Goal: Task Accomplishment & Management: Use online tool/utility

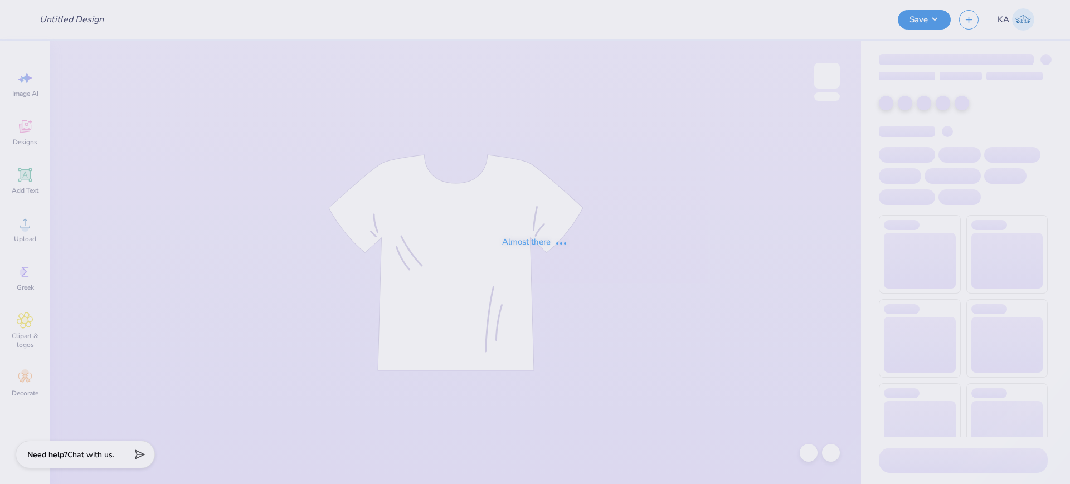
type input "member merch crew"
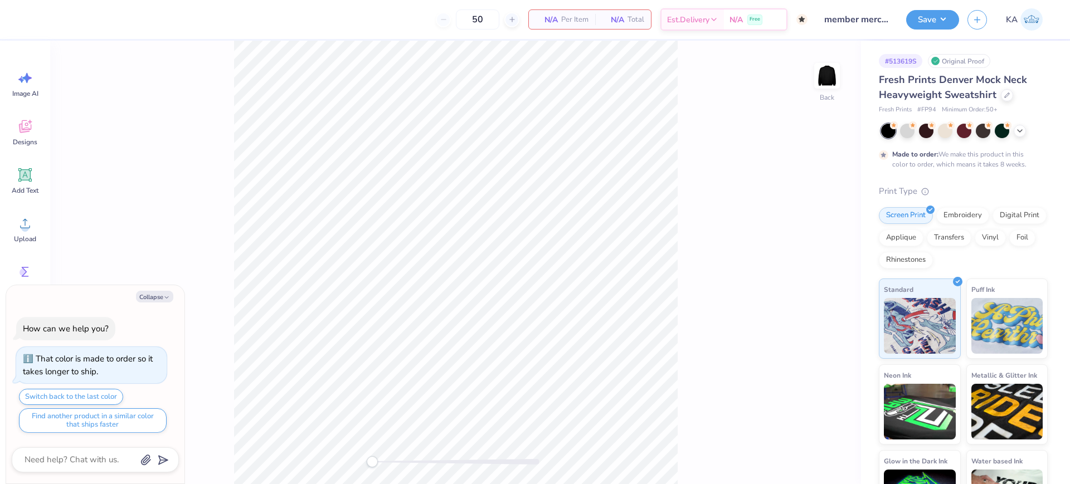
type textarea "x"
click at [168, 297] on polyline "button" at bounding box center [166, 297] width 3 height 2
type textarea "x"
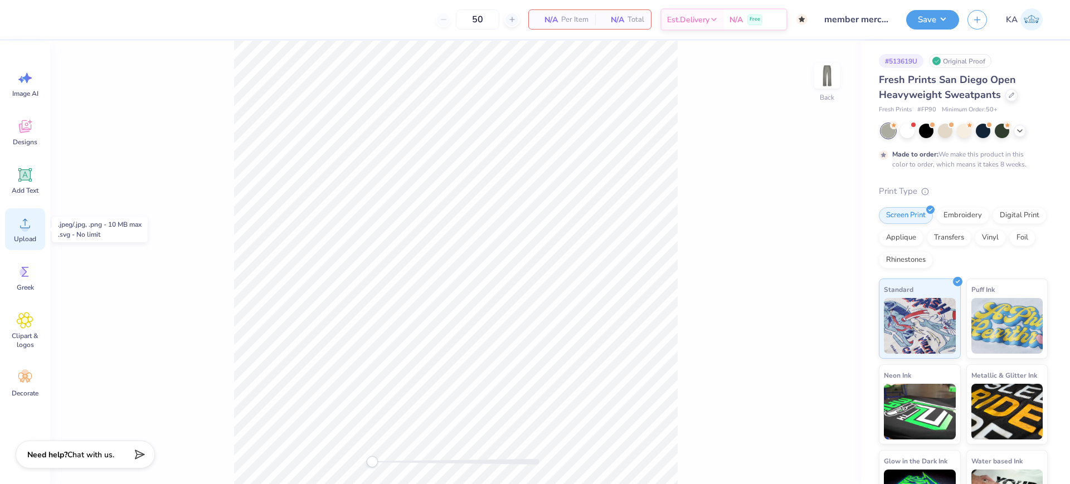
click at [17, 217] on icon at bounding box center [25, 223] width 17 height 17
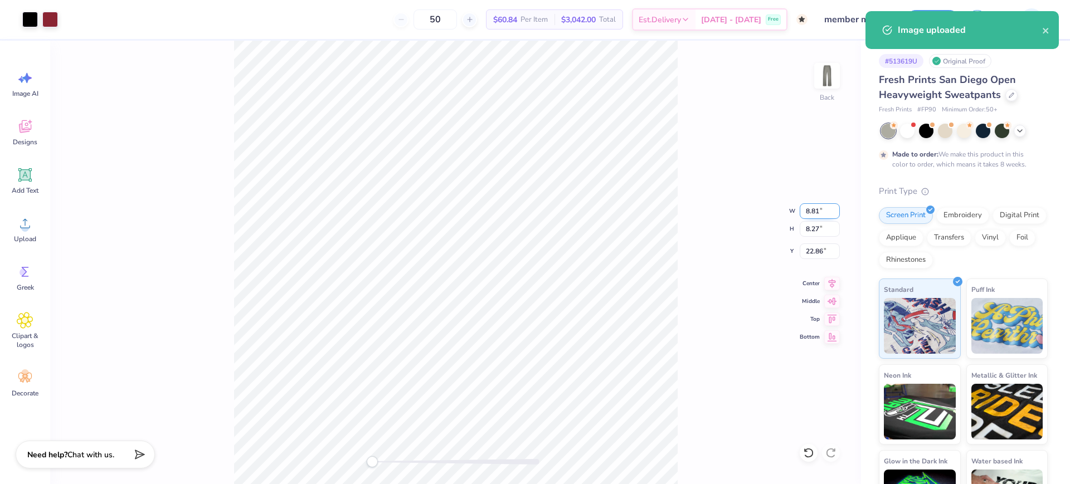
click at [813, 209] on input "8.81" at bounding box center [819, 211] width 40 height 16
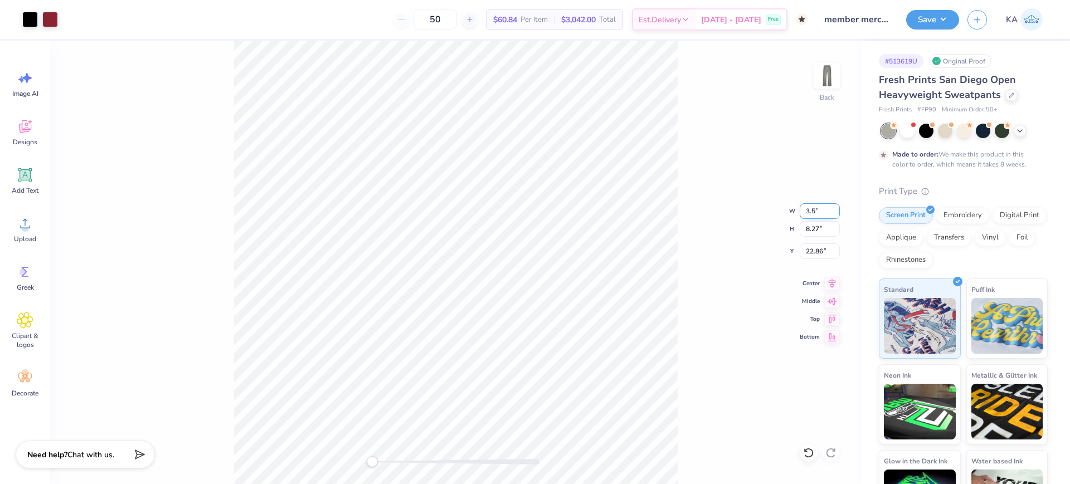
type input "3.50"
type input "3.29"
type input "25.36"
drag, startPoint x: 461, startPoint y: 465, endPoint x: 480, endPoint y: 458, distance: 20.3
click at [480, 458] on div at bounding box center [455, 461] width 167 height 11
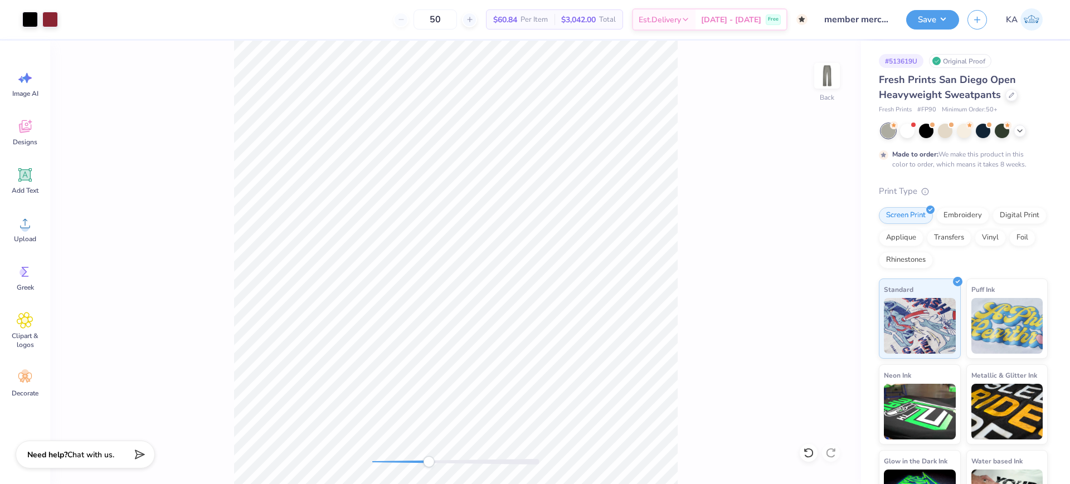
click at [432, 468] on div "Back" at bounding box center [455, 262] width 810 height 443
click at [280, 452] on div "Back" at bounding box center [455, 262] width 810 height 443
click at [820, 248] on input "25.36" at bounding box center [819, 251] width 40 height 16
type input "3"
click at [815, 253] on input "3.08" at bounding box center [819, 251] width 40 height 16
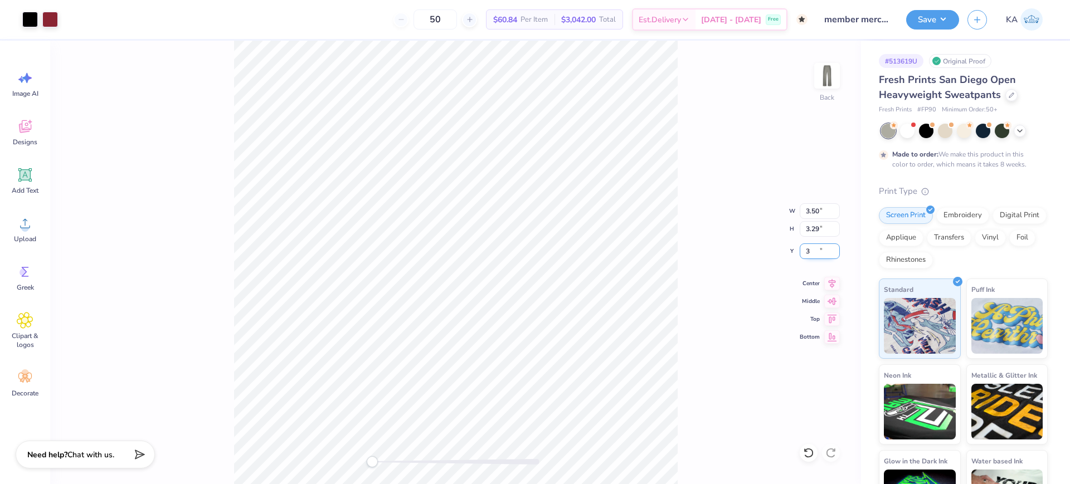
type input "3"
click at [952, 14] on button "Save" at bounding box center [932, 17] width 53 height 19
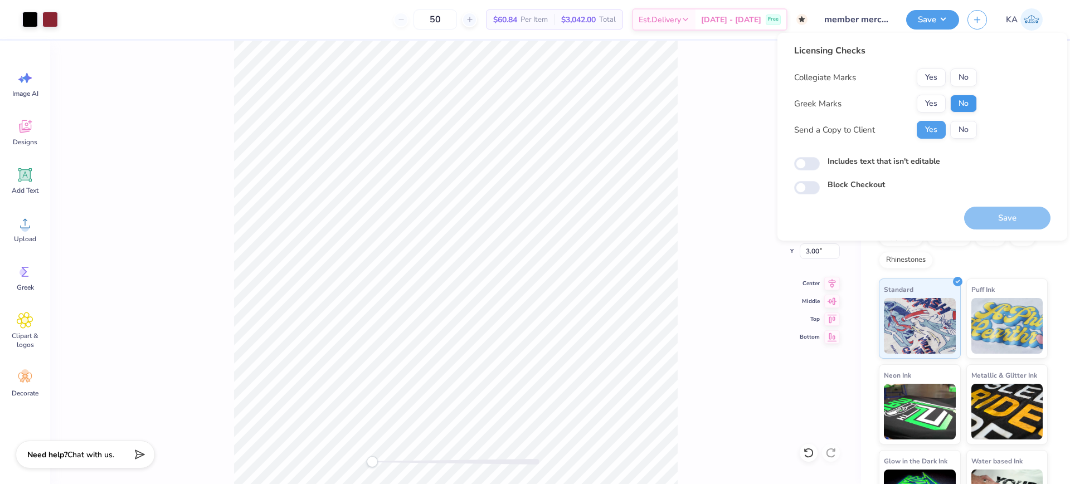
drag, startPoint x: 956, startPoint y: 87, endPoint x: 958, endPoint y: 101, distance: 14.1
click at [957, 90] on div "Collegiate Marks Yes No Greek Marks Yes No Send a Copy to Client Yes No" at bounding box center [885, 104] width 183 height 70
click at [959, 101] on button "No" at bounding box center [963, 104] width 27 height 18
click at [963, 70] on button "No" at bounding box center [963, 78] width 27 height 18
click at [805, 157] on div "Includes text that isn't editable" at bounding box center [922, 161] width 256 height 13
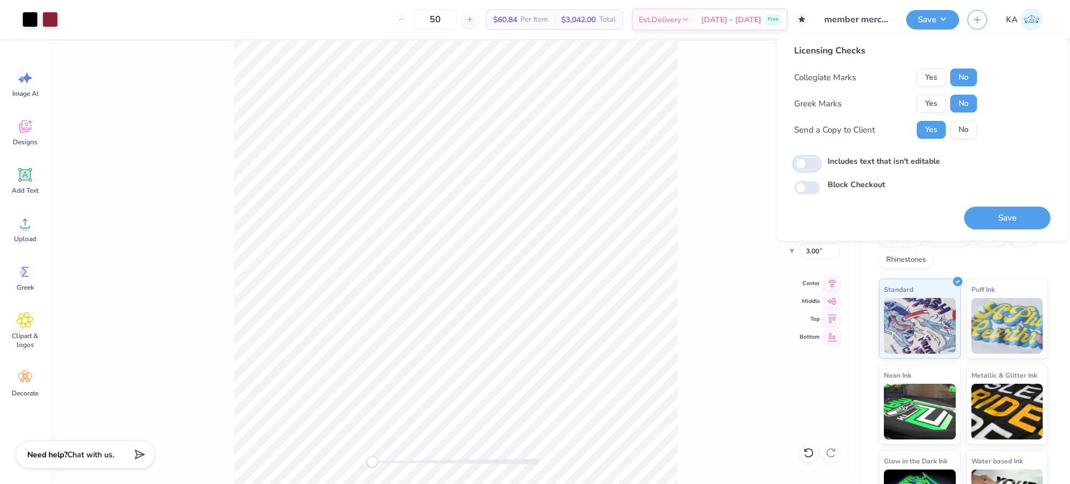
click at [811, 162] on input "Includes text that isn't editable" at bounding box center [807, 163] width 26 height 13
checkbox input "true"
click at [999, 210] on button "Save" at bounding box center [1007, 218] width 86 height 23
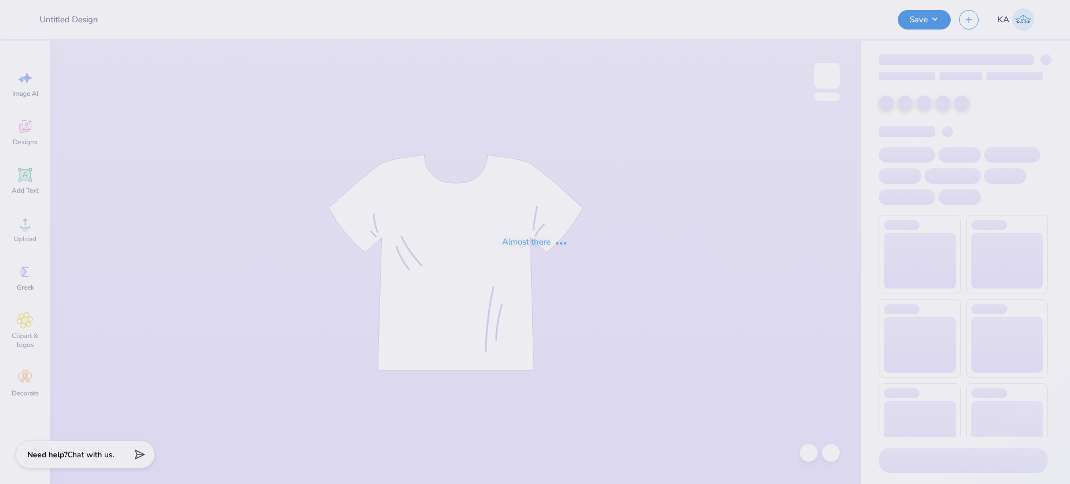
type input "member merch crew"
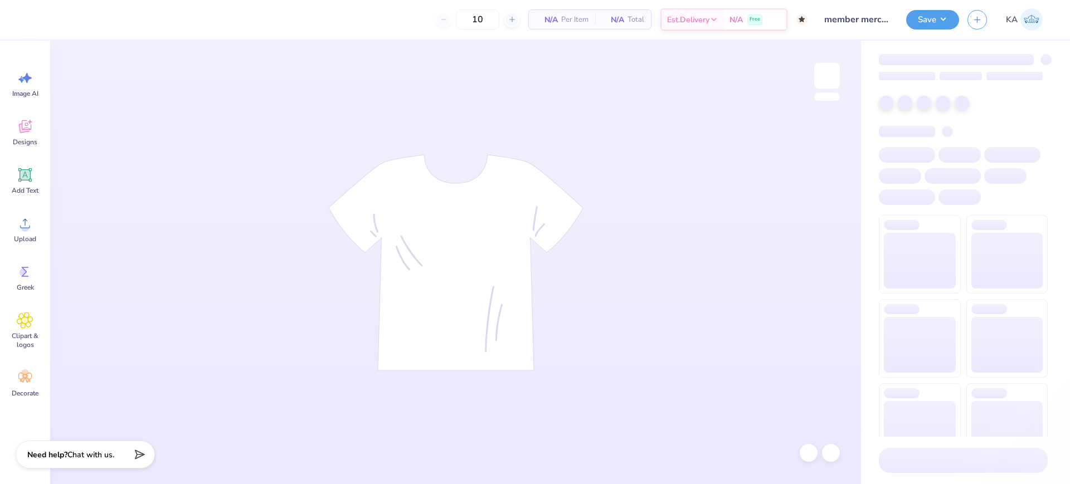
type input "50"
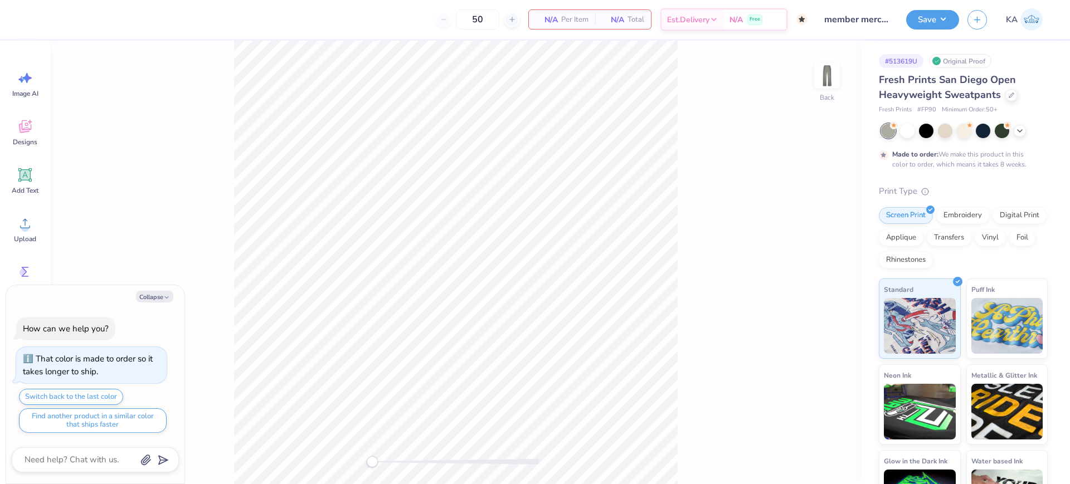
type textarea "x"
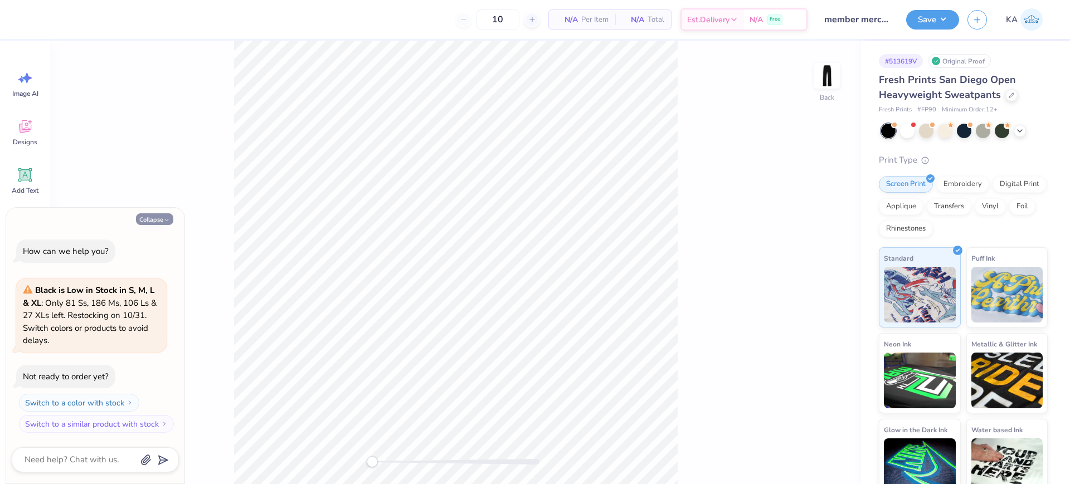
click at [155, 217] on button "Collapse" at bounding box center [154, 219] width 37 height 12
type textarea "x"
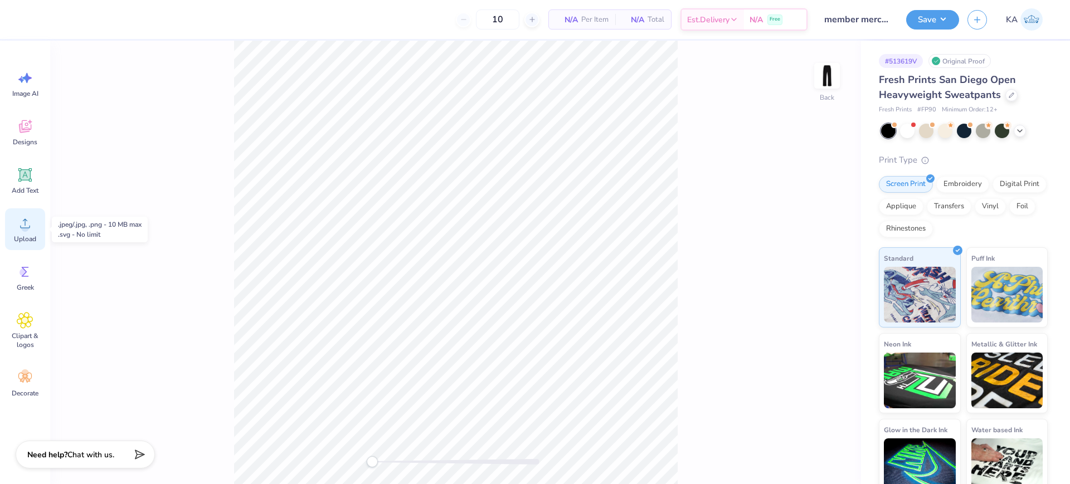
click at [20, 217] on icon at bounding box center [25, 223] width 17 height 17
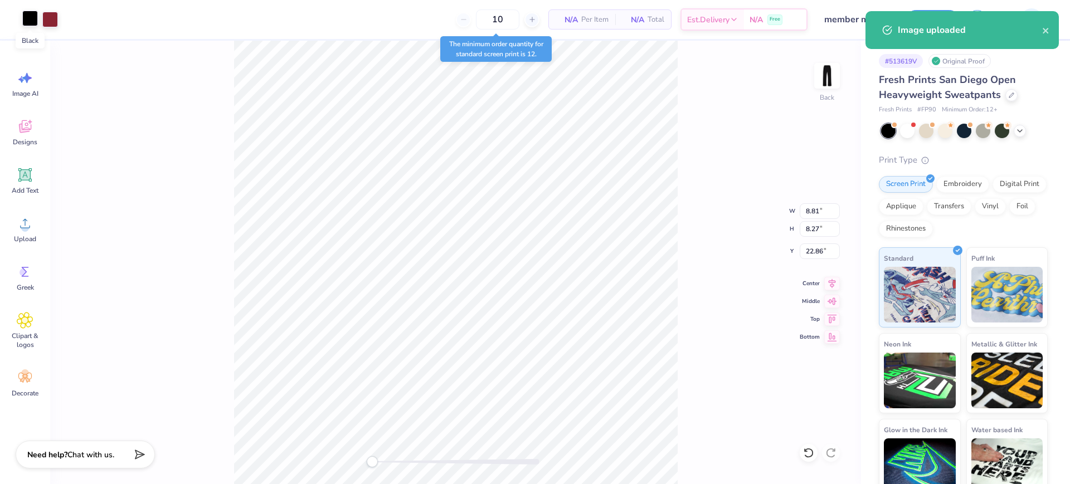
click at [32, 19] on div at bounding box center [30, 19] width 16 height 16
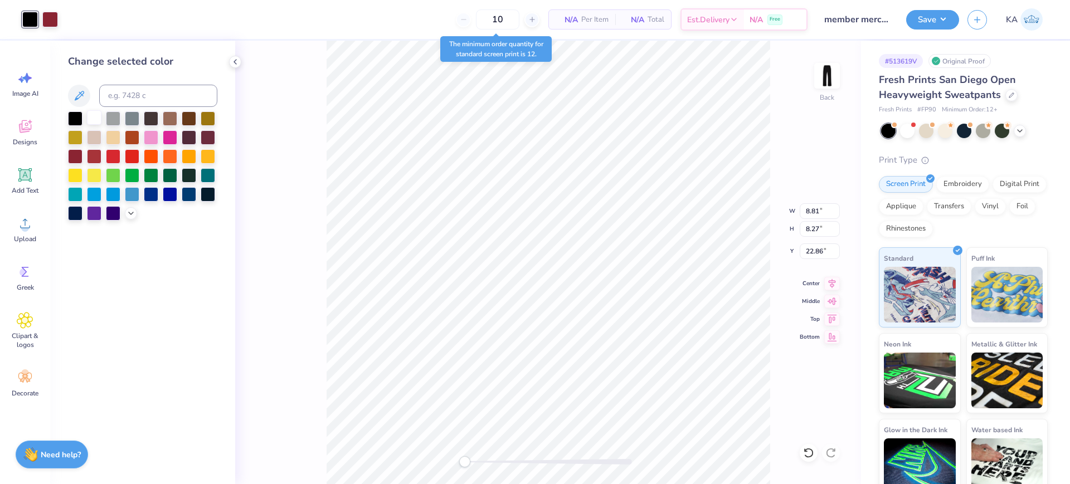
click at [95, 113] on div at bounding box center [94, 117] width 14 height 14
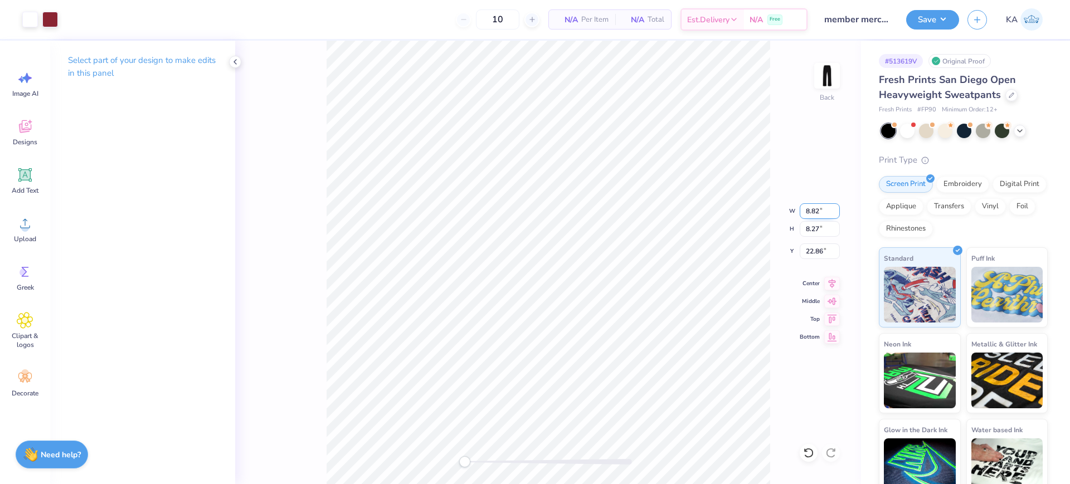
click at [833, 208] on input "8.82" at bounding box center [819, 211] width 40 height 16
click at [823, 210] on input "8.82" at bounding box center [819, 211] width 40 height 16
type input "3.50"
type input "3.29"
type input "25.36"
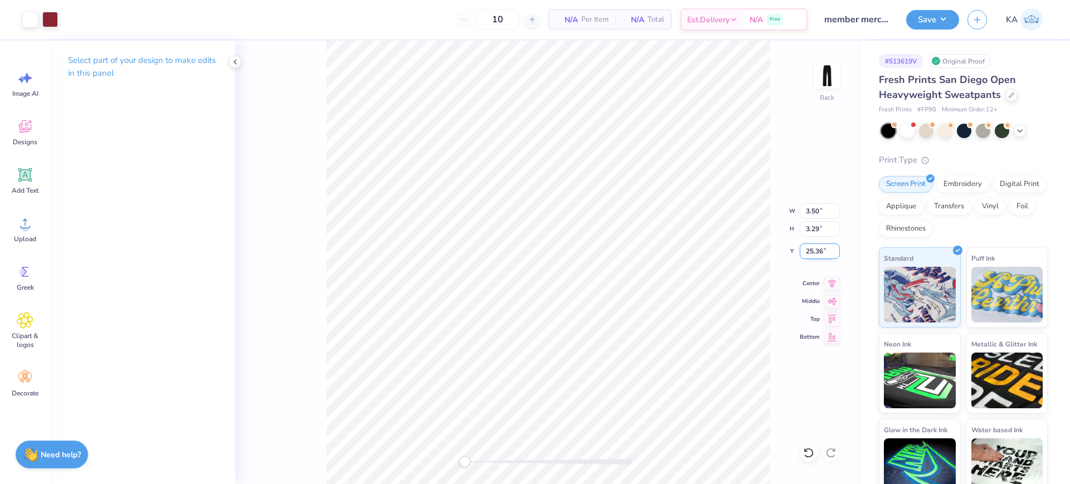
click at [810, 252] on input "25.36" at bounding box center [819, 251] width 40 height 16
type input "3"
click at [828, 275] on div "Back W 3.50 3.50 " H 3.29 3.29 " Y 3.00 3.00 " Center Middle Top Bottom" at bounding box center [548, 262] width 626 height 443
click at [830, 279] on div "Back W 3.50 H 3.29 Y 3.00 Center Middle Top Bottom" at bounding box center [548, 262] width 626 height 443
click at [821, 284] on div "Center" at bounding box center [819, 281] width 40 height 13
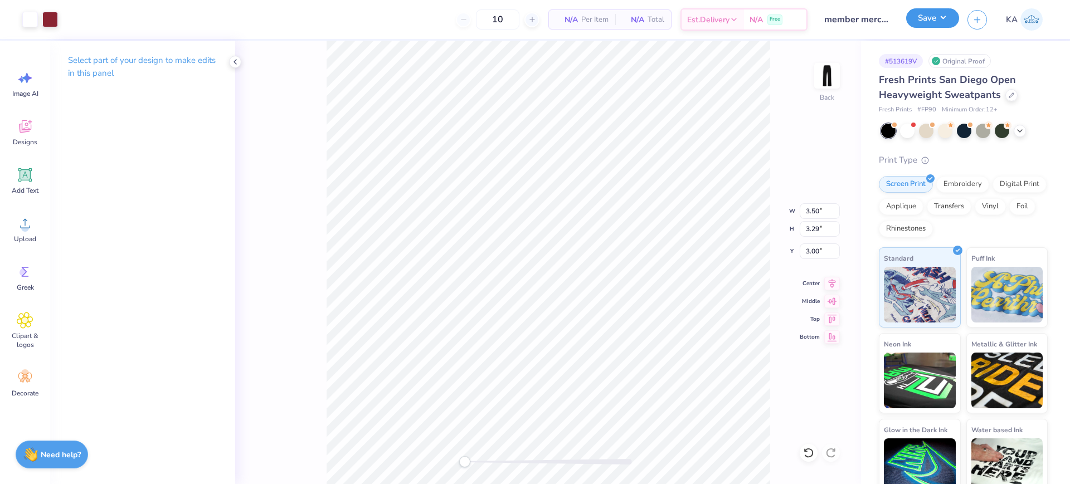
click at [917, 17] on button "Save" at bounding box center [932, 17] width 53 height 19
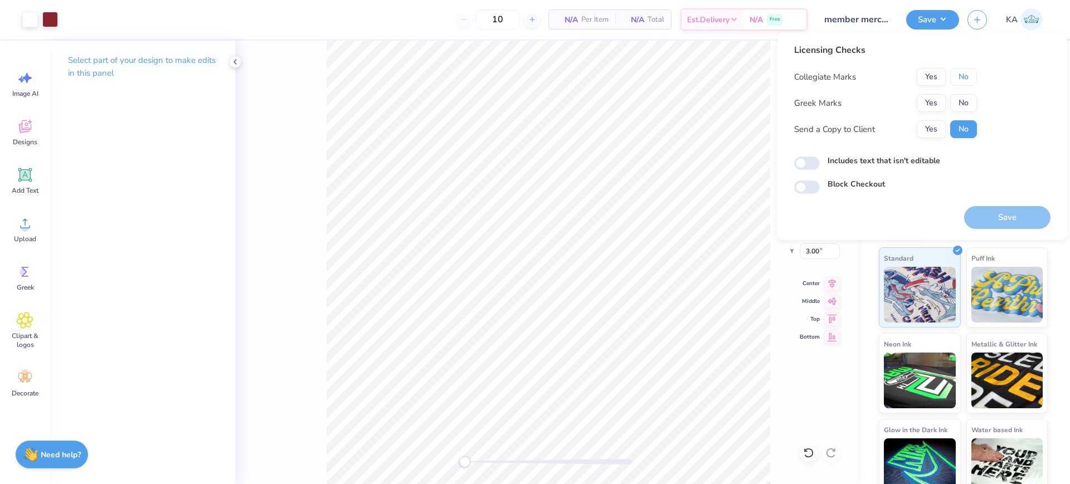
click at [973, 78] on button "No" at bounding box center [963, 77] width 27 height 18
click at [972, 103] on button "No" at bounding box center [963, 103] width 27 height 18
click at [810, 158] on input "Includes text that isn't editable" at bounding box center [807, 163] width 26 height 13
checkbox input "true"
click at [980, 216] on button "Save" at bounding box center [1007, 217] width 86 height 23
